Goal: Task Accomplishment & Management: Manage account settings

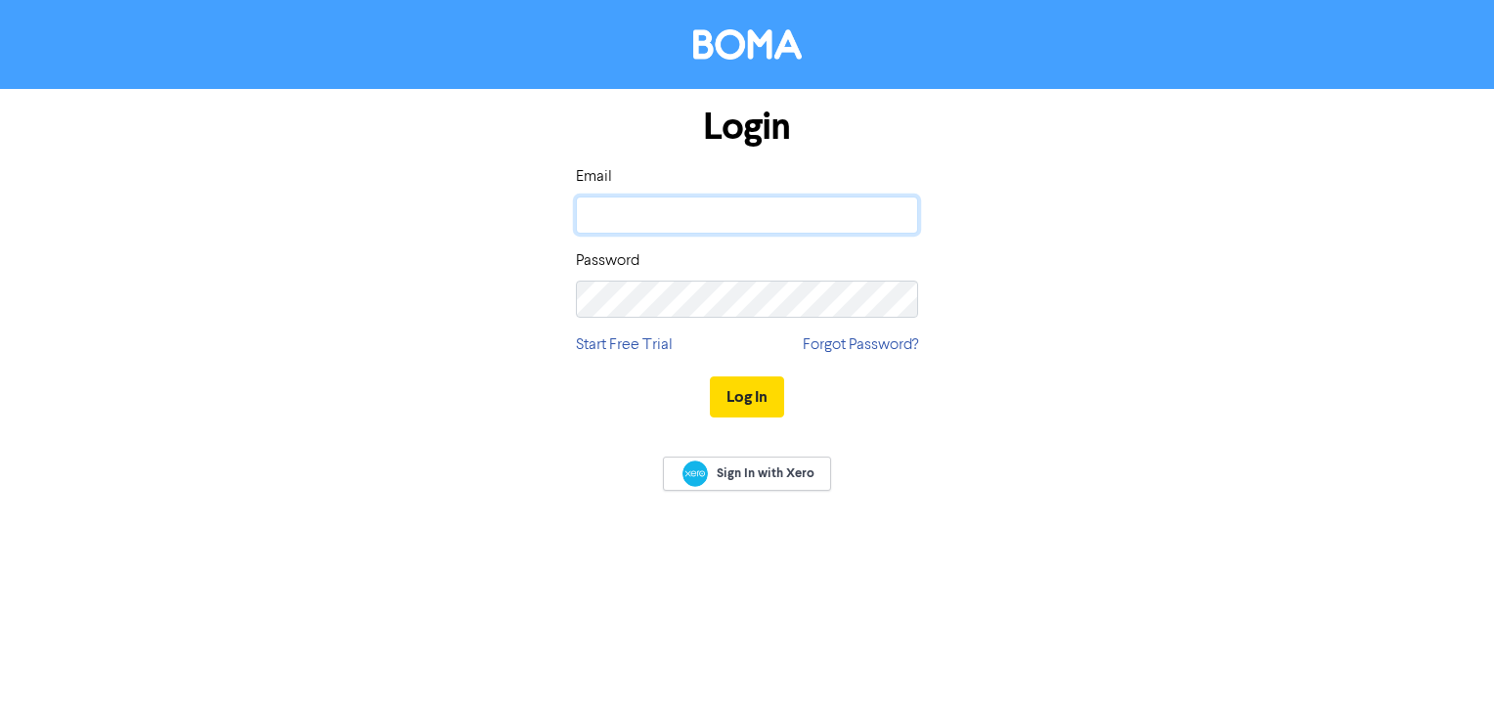
click at [667, 213] on input "email" at bounding box center [747, 214] width 342 height 37
type input "nick@foundry56.nz"
click at [895, 297] on keeper-lock "Open Keeper Popup" at bounding box center [894, 298] width 23 height 23
click at [755, 399] on button "Log In" at bounding box center [747, 396] width 74 height 41
